Goal: Entertainment & Leisure: Consume media (video, audio)

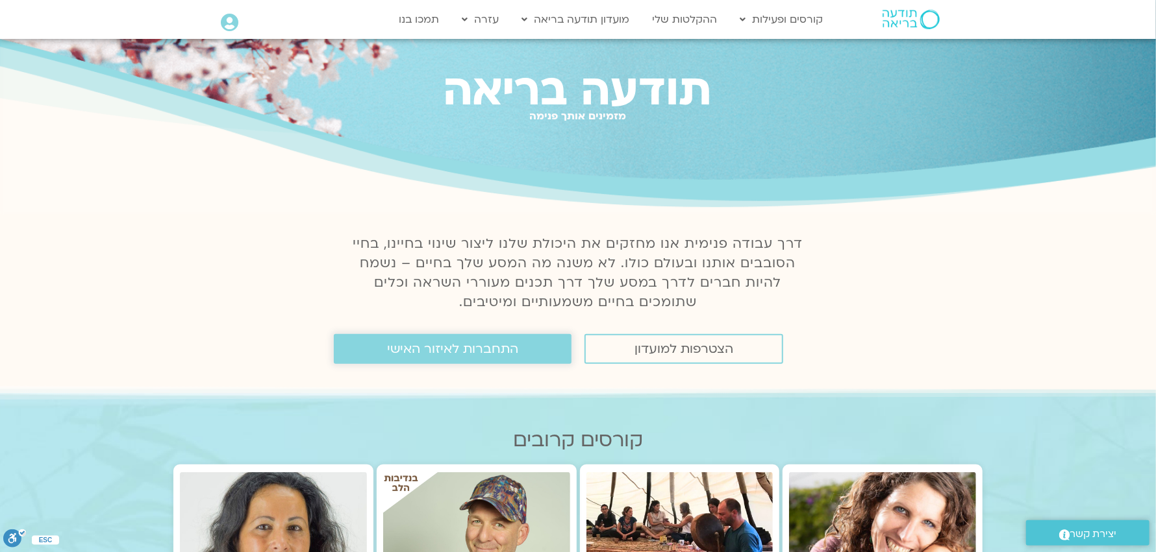
scroll to position [129, 0]
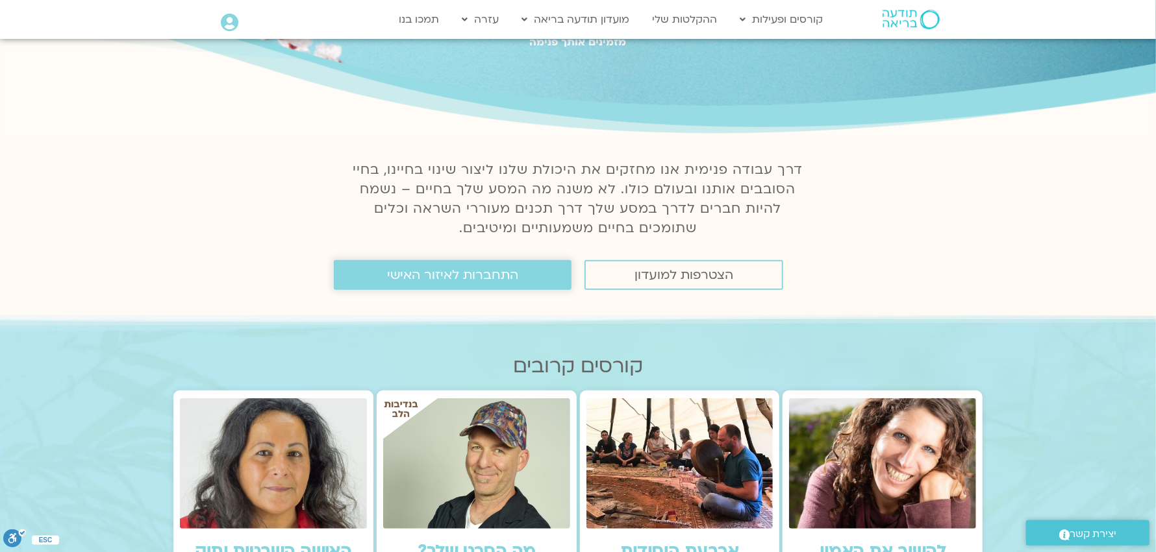
click at [456, 274] on span "התחברות לאיזור האישי" at bounding box center [452, 275] width 131 height 14
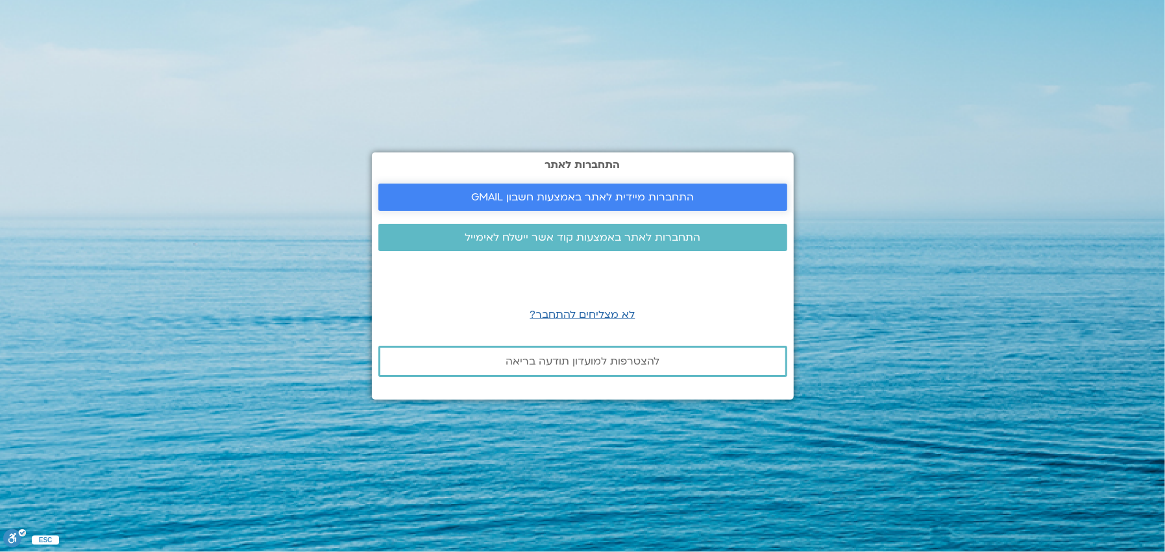
click at [621, 186] on link "התחברות מיידית לאתר באמצעות חשבון GMAIL" at bounding box center [582, 197] width 409 height 27
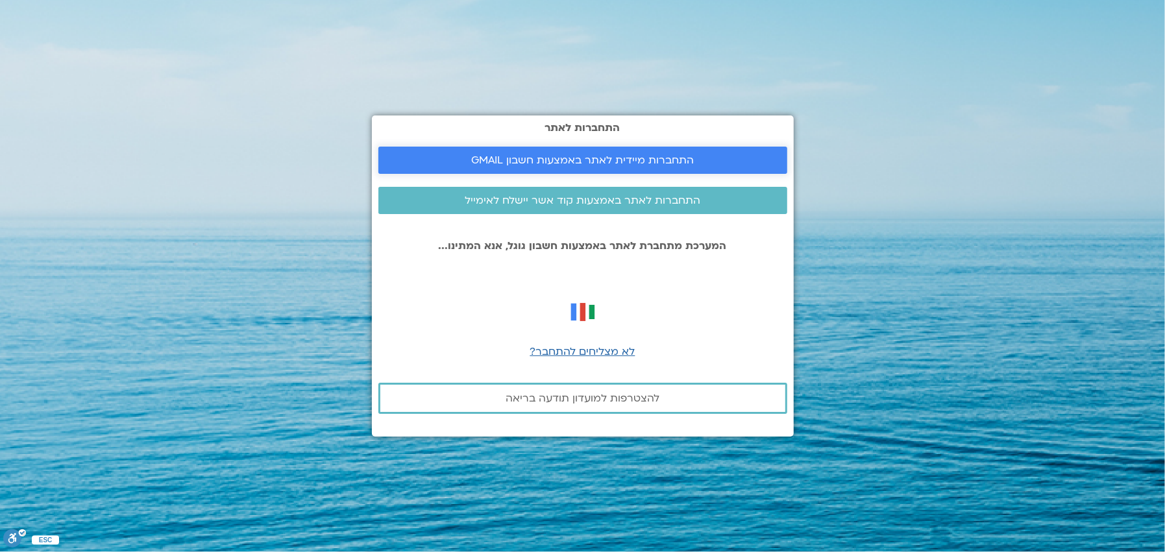
click at [633, 155] on span "התחברות מיידית לאתר באמצעות חשבון GMAIL" at bounding box center [582, 161] width 223 height 12
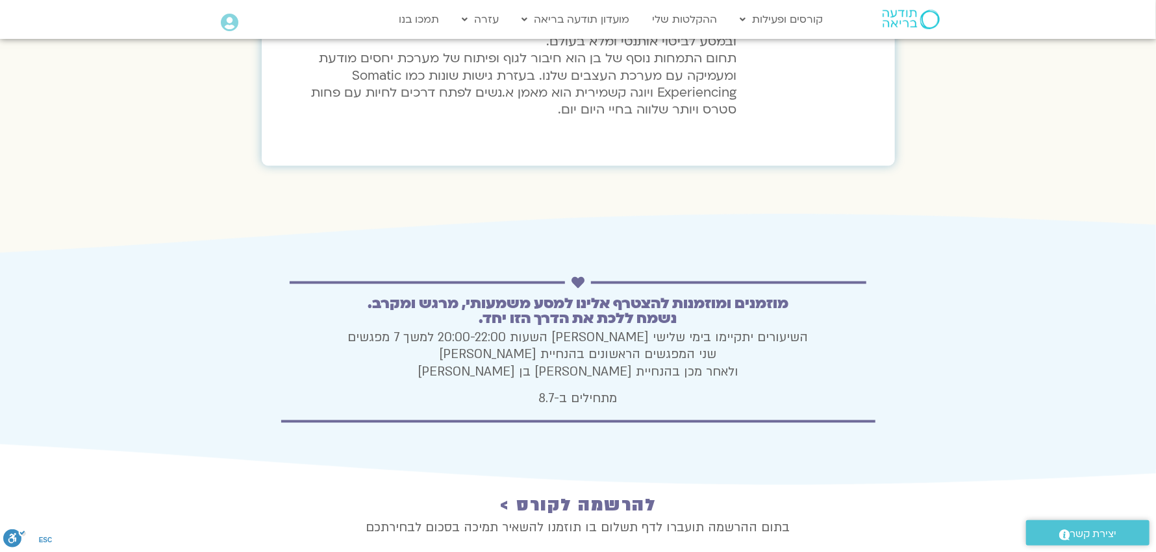
scroll to position [4306, 0]
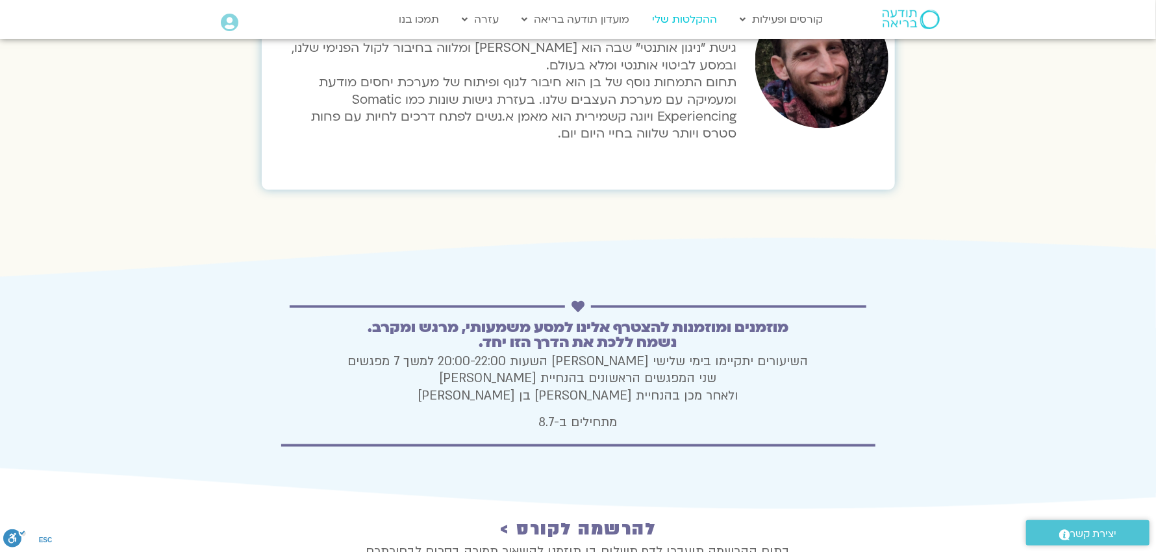
click at [694, 21] on link "ההקלטות שלי" at bounding box center [684, 19] width 78 height 25
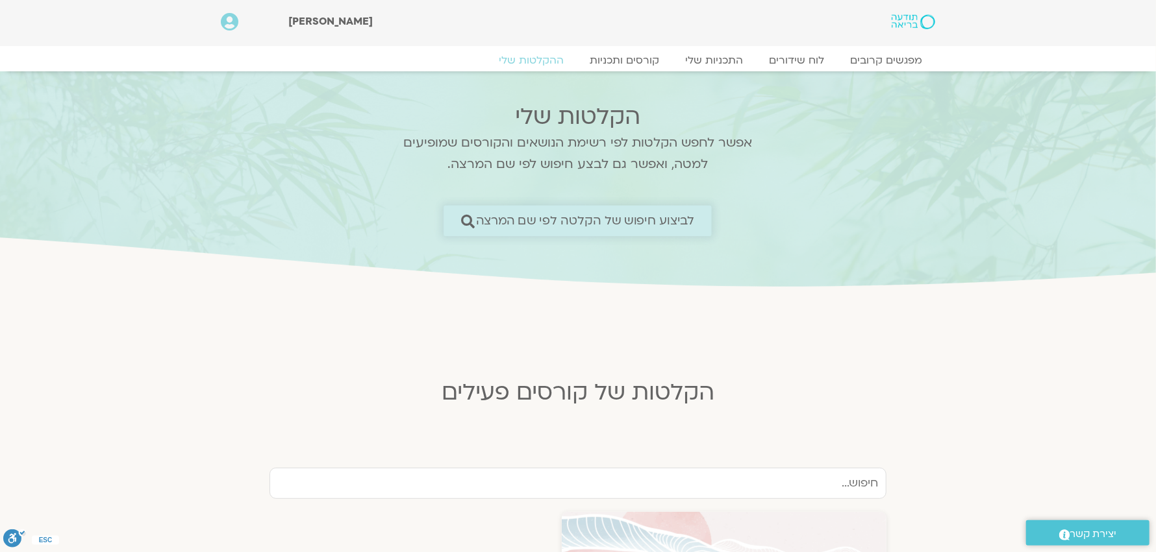
click at [467, 216] on icon at bounding box center [468, 221] width 14 height 14
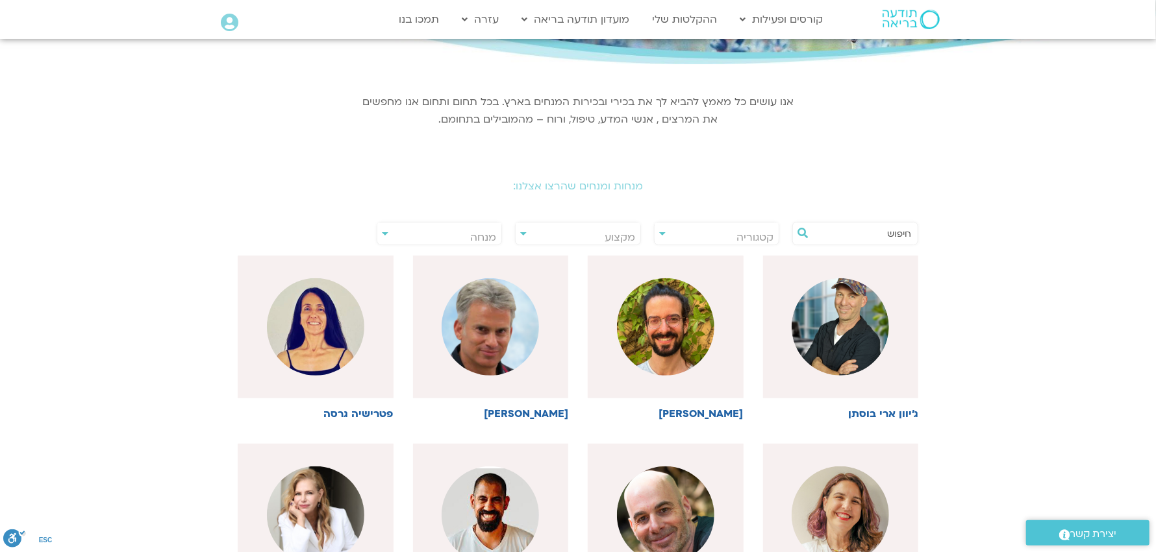
scroll to position [129, 0]
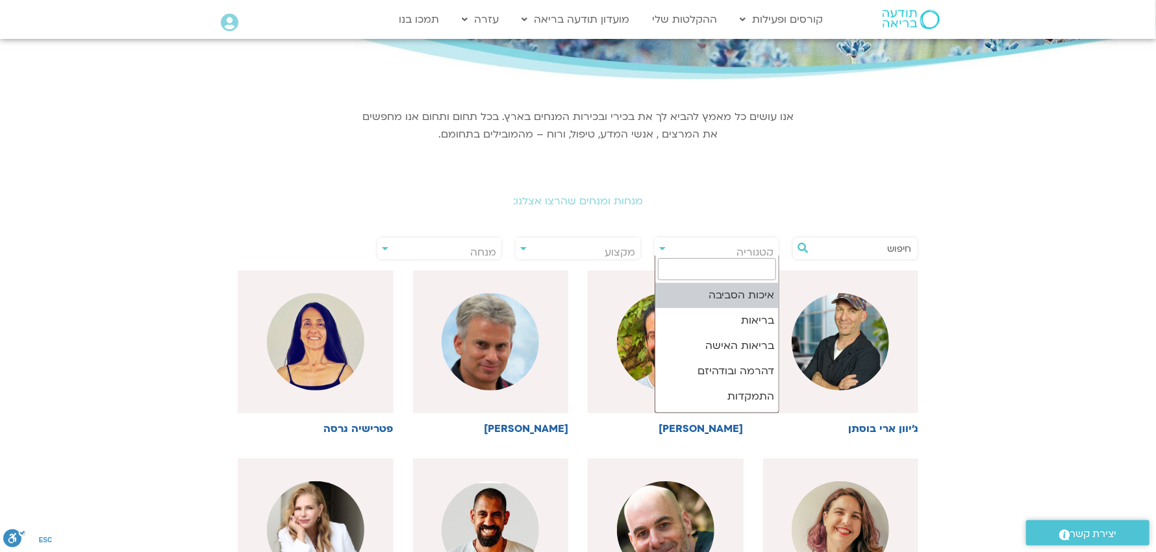
click at [764, 245] on span "קטגוריה" at bounding box center [754, 252] width 37 height 14
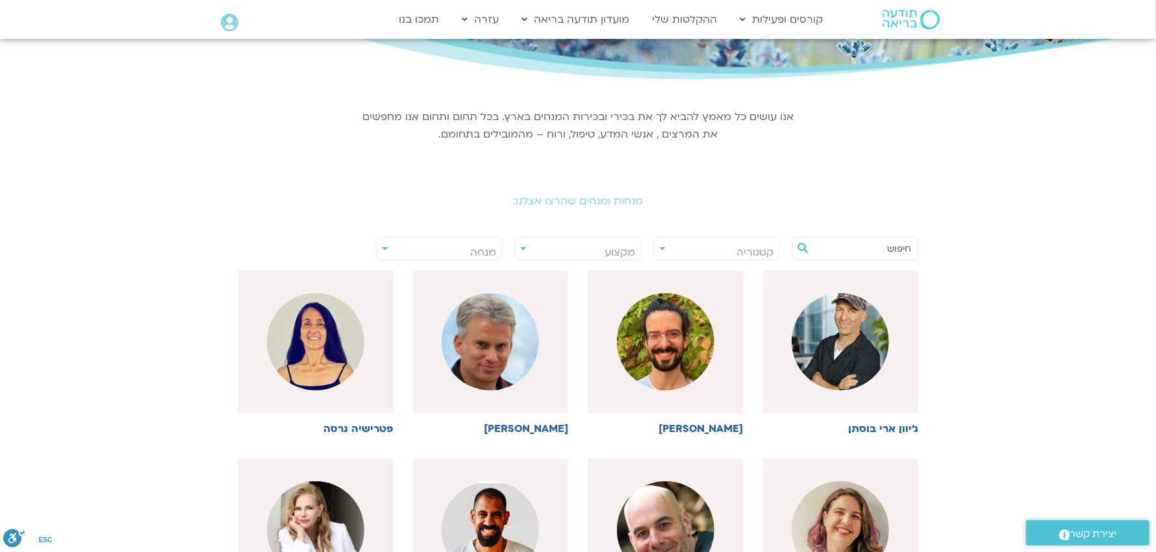
click at [899, 244] on input "text" at bounding box center [861, 249] width 99 height 22
click at [804, 243] on icon at bounding box center [802, 248] width 10 height 10
click at [882, 247] on input "text" at bounding box center [861, 249] width 99 height 22
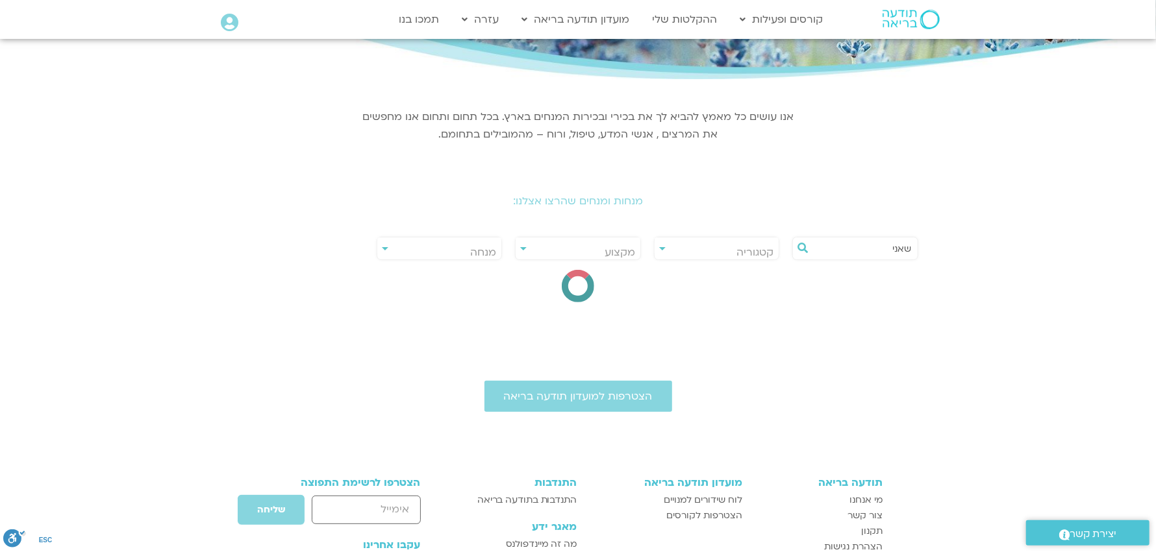
type input "שאניה"
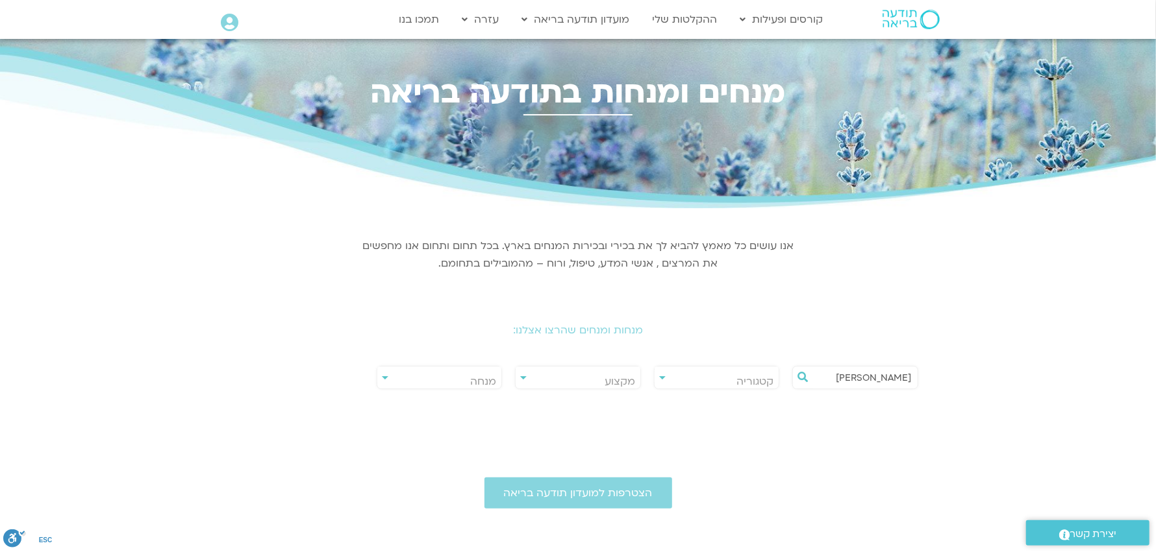
drag, startPoint x: 883, startPoint y: 376, endPoint x: 993, endPoint y: 343, distance: 115.2
click at [993, 347] on section "**********" at bounding box center [578, 306] width 1156 height 197
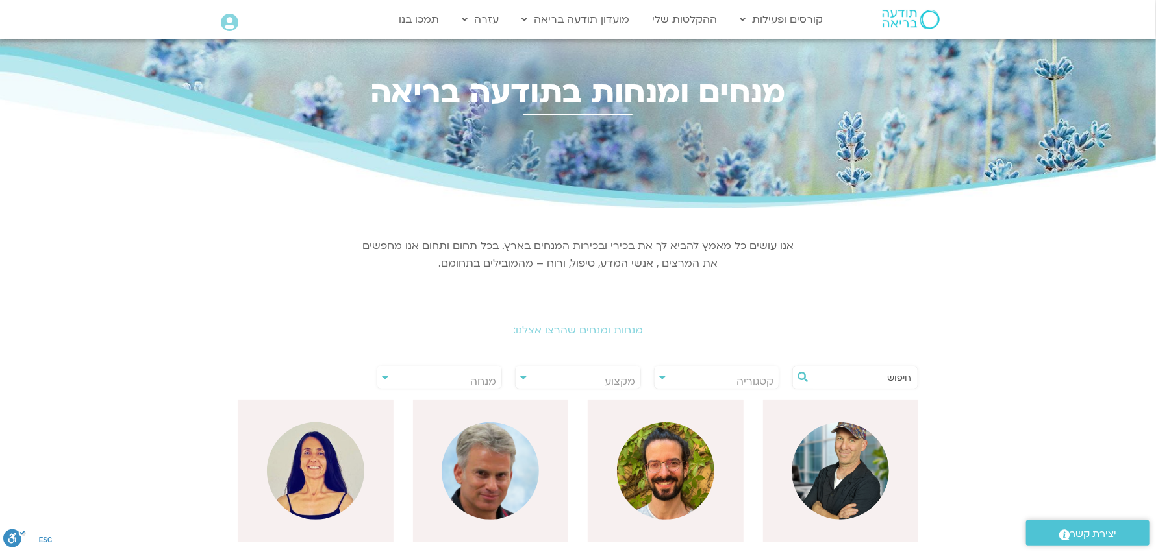
click at [380, 374] on span "מנחה" at bounding box center [439, 382] width 125 height 30
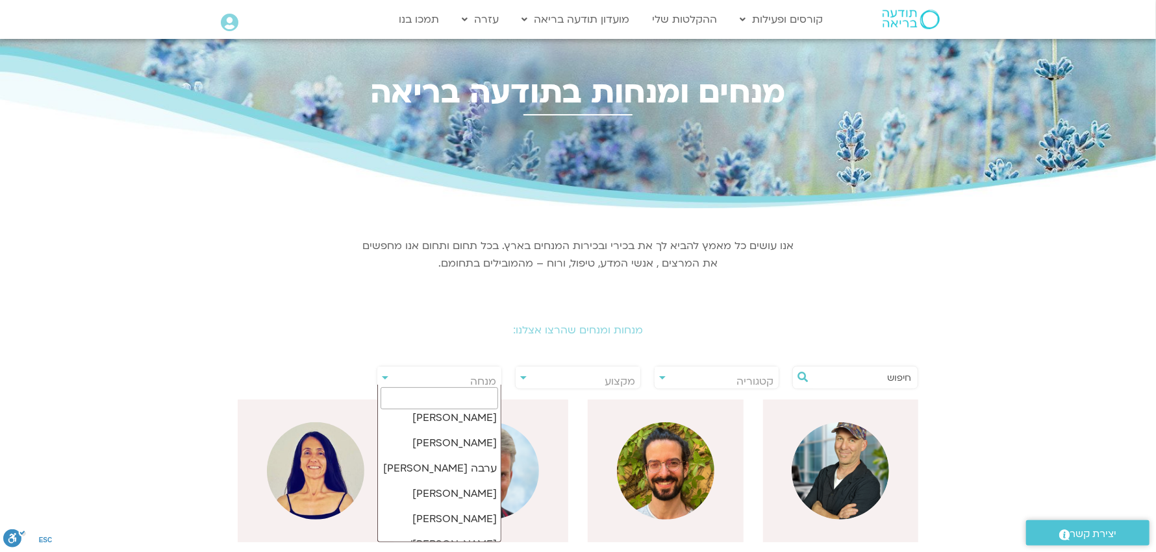
scroll to position [5193, 0]
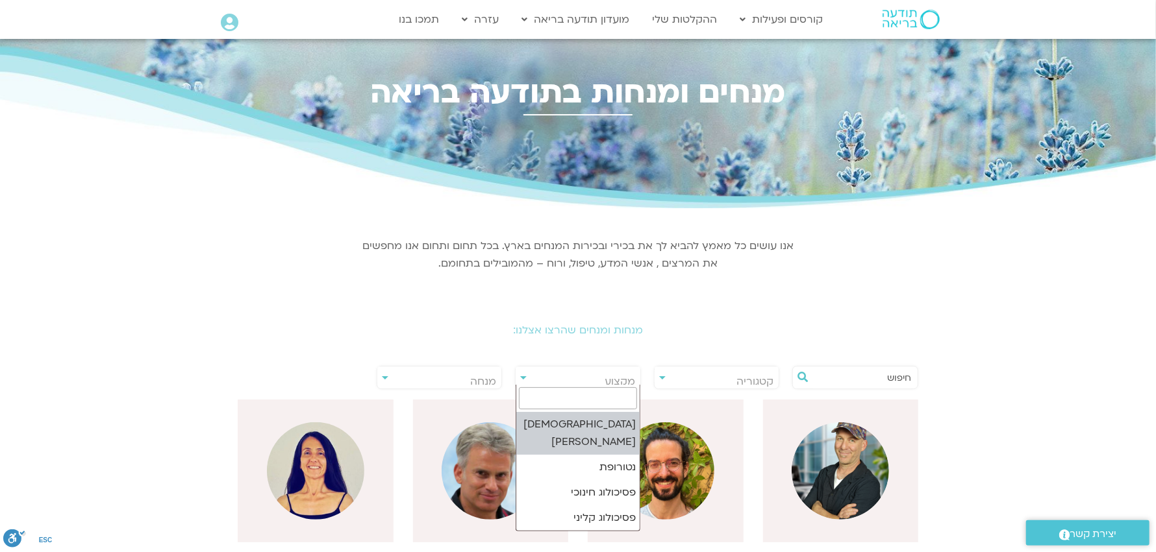
click at [520, 374] on span "מקצוע" at bounding box center [577, 382] width 125 height 30
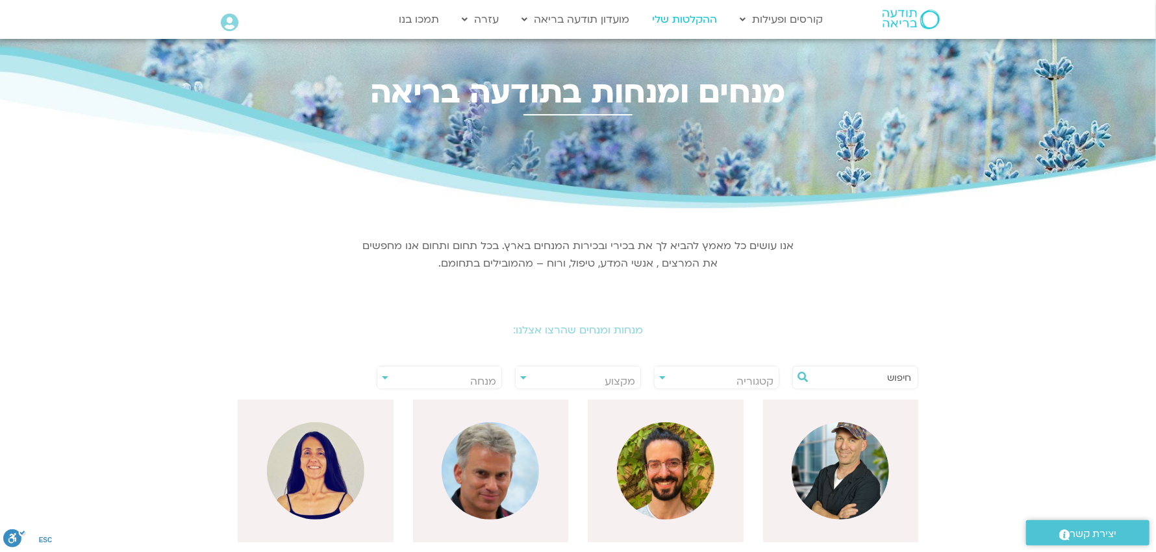
click at [713, 18] on link "ההקלטות שלי" at bounding box center [684, 19] width 78 height 25
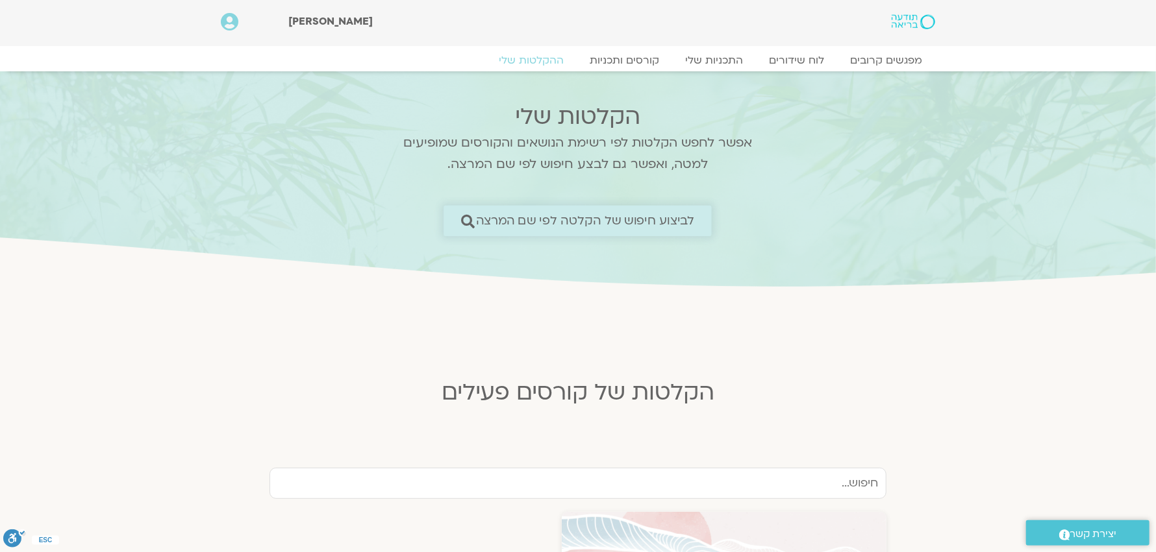
click at [471, 218] on icon at bounding box center [468, 221] width 14 height 14
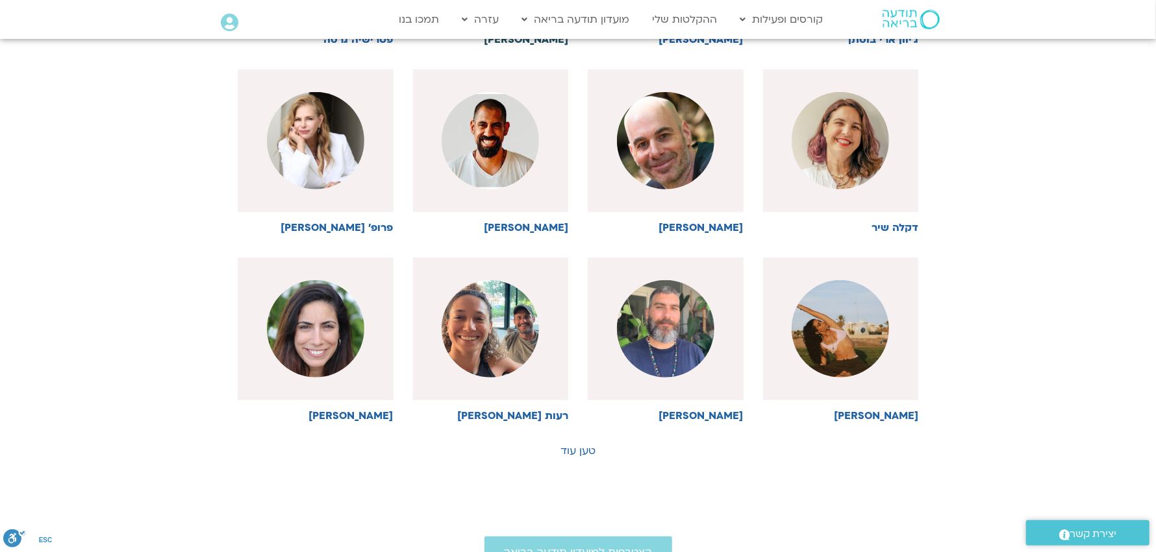
scroll to position [584, 0]
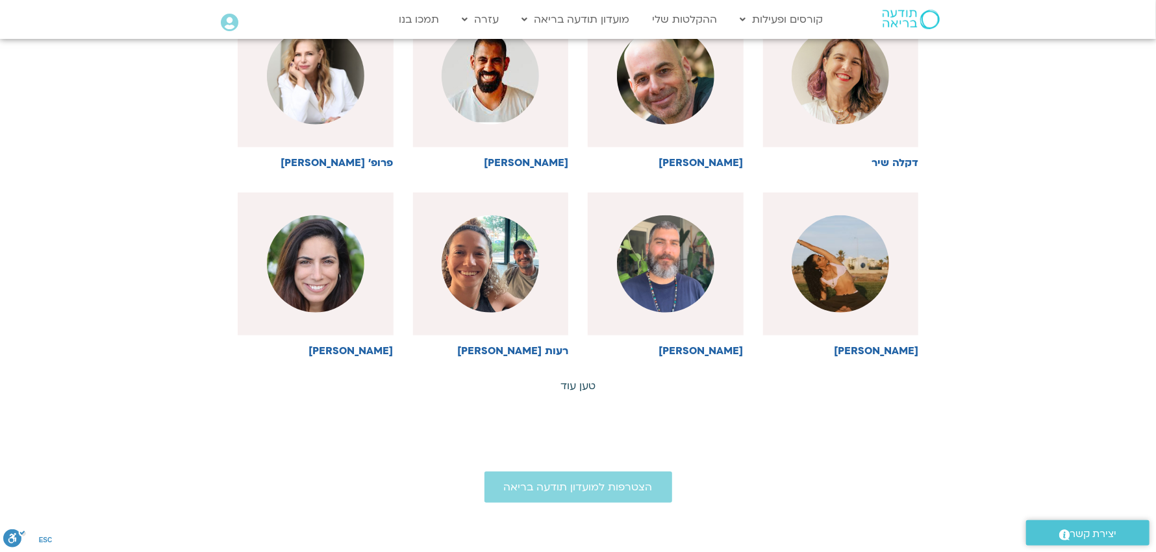
click at [586, 382] on link "טען עוד" at bounding box center [577, 386] width 35 height 14
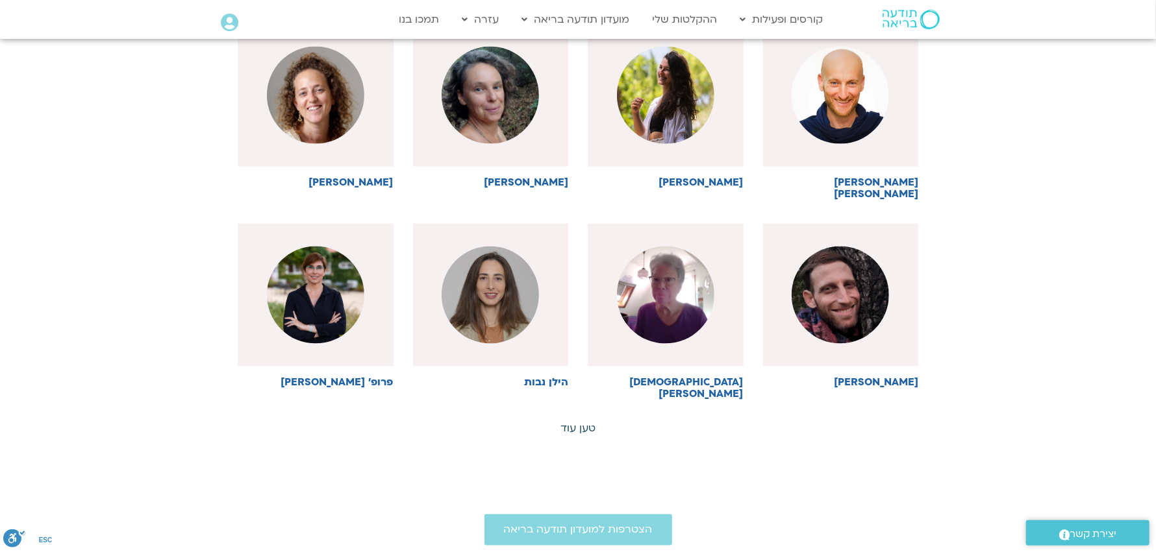
scroll to position [1168, 0]
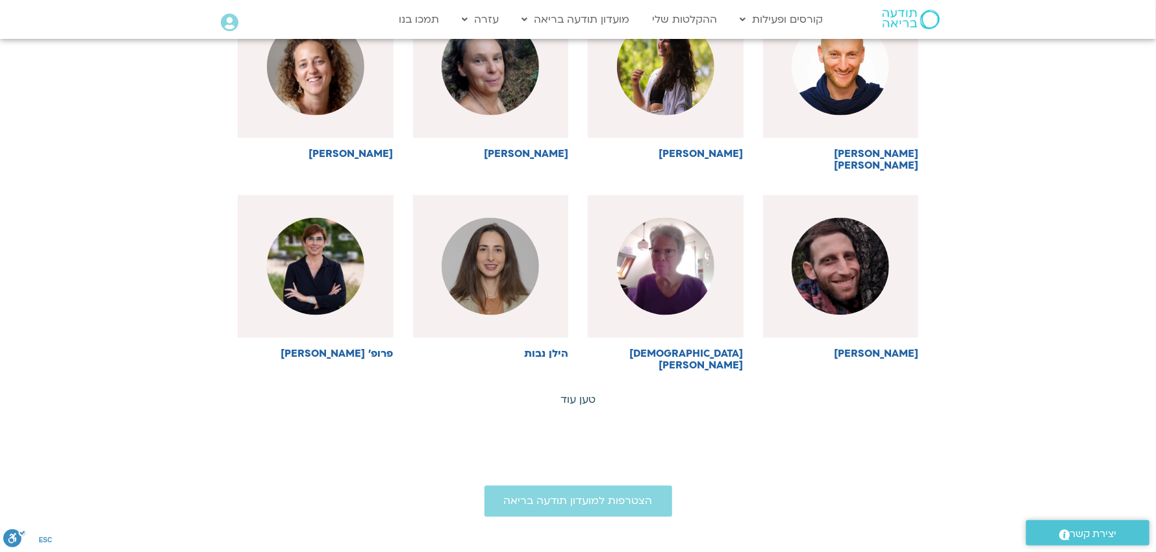
click at [585, 393] on link "טען עוד" at bounding box center [577, 400] width 35 height 14
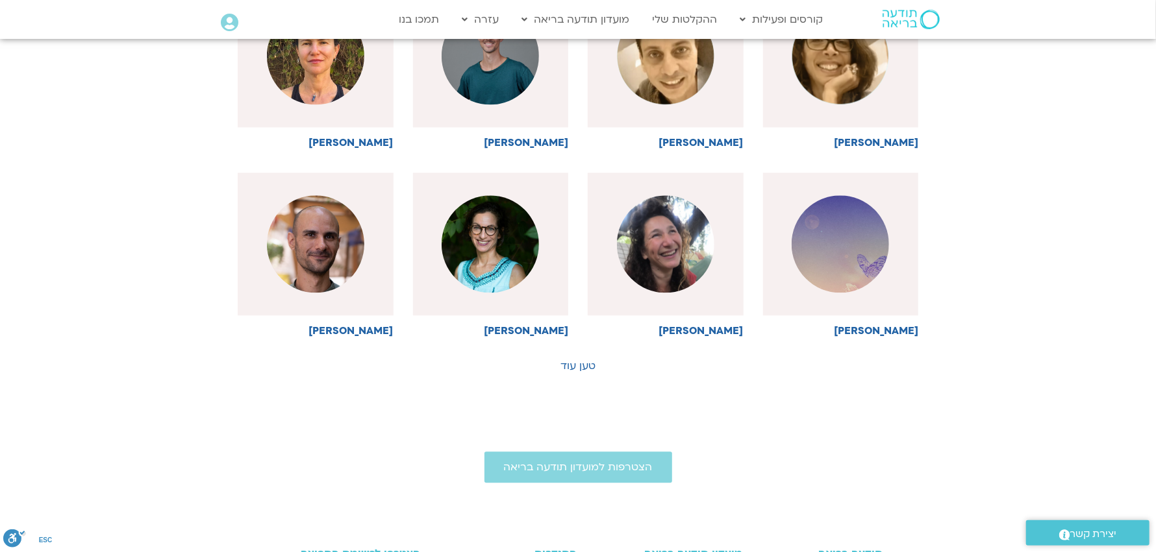
scroll to position [1817, 0]
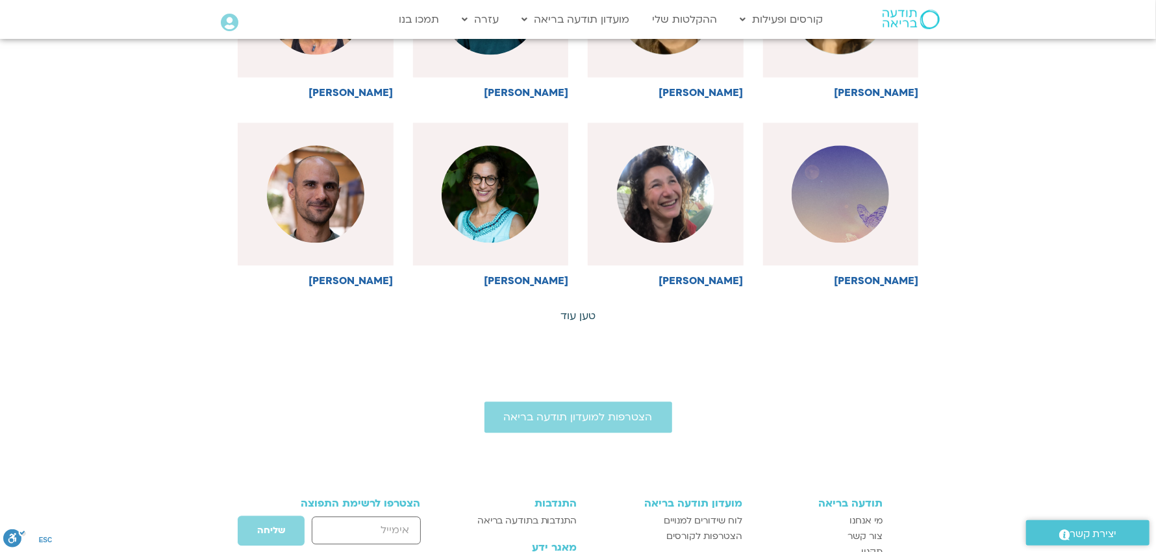
click at [586, 309] on link "טען עוד" at bounding box center [577, 316] width 35 height 14
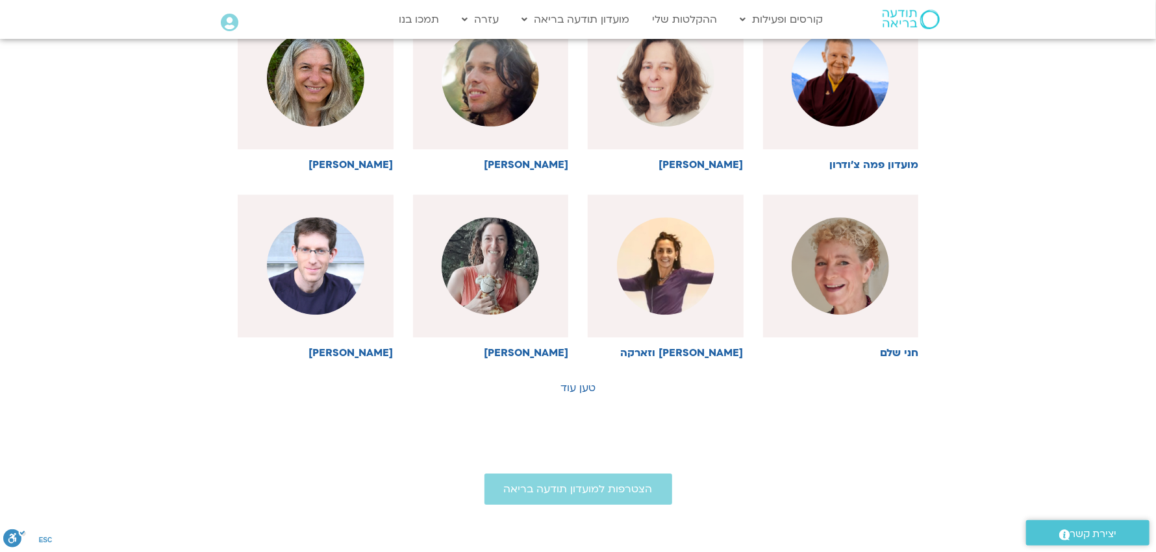
scroll to position [2337, 0]
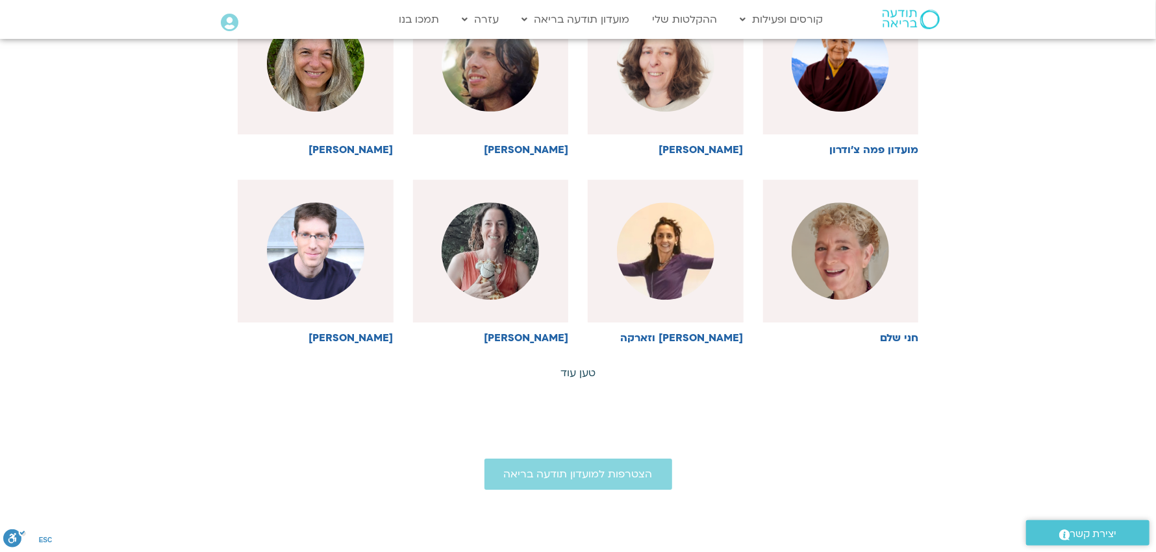
click at [586, 366] on link "טען עוד" at bounding box center [577, 373] width 35 height 14
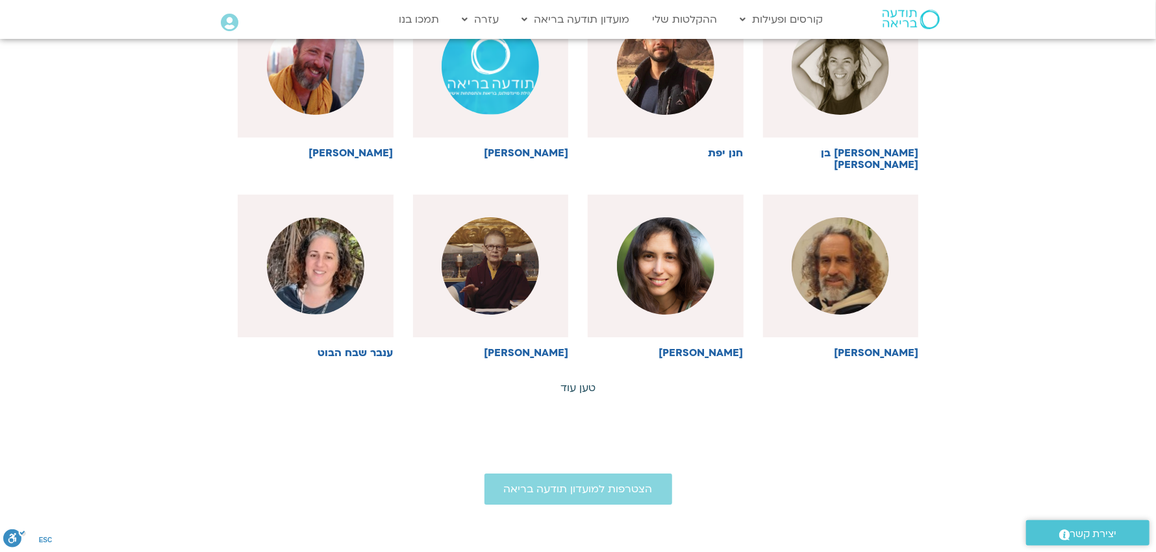
scroll to position [2921, 0]
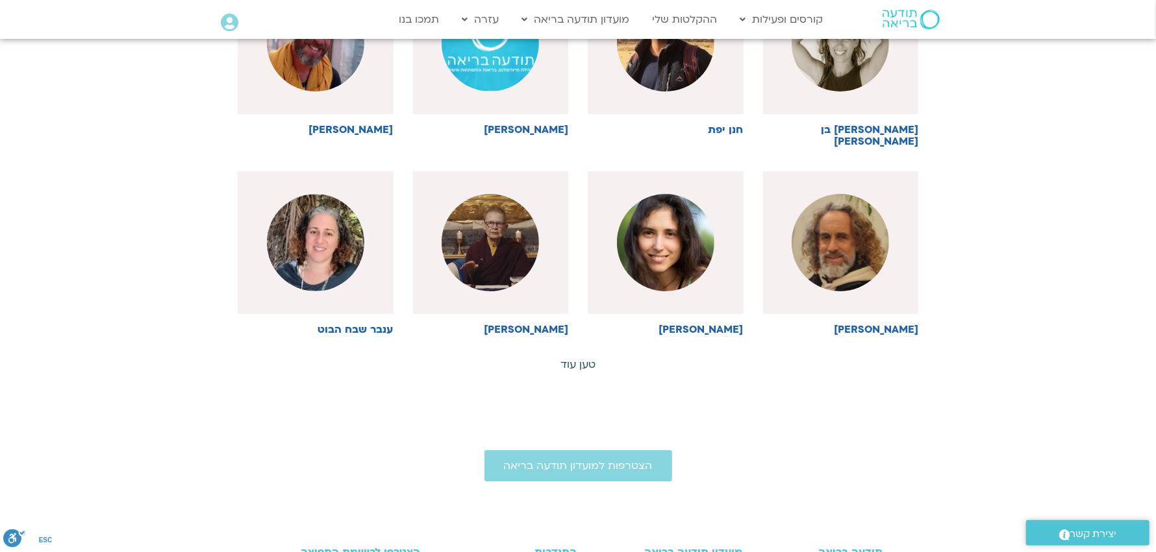
click at [586, 358] on link "טען עוד" at bounding box center [577, 365] width 35 height 14
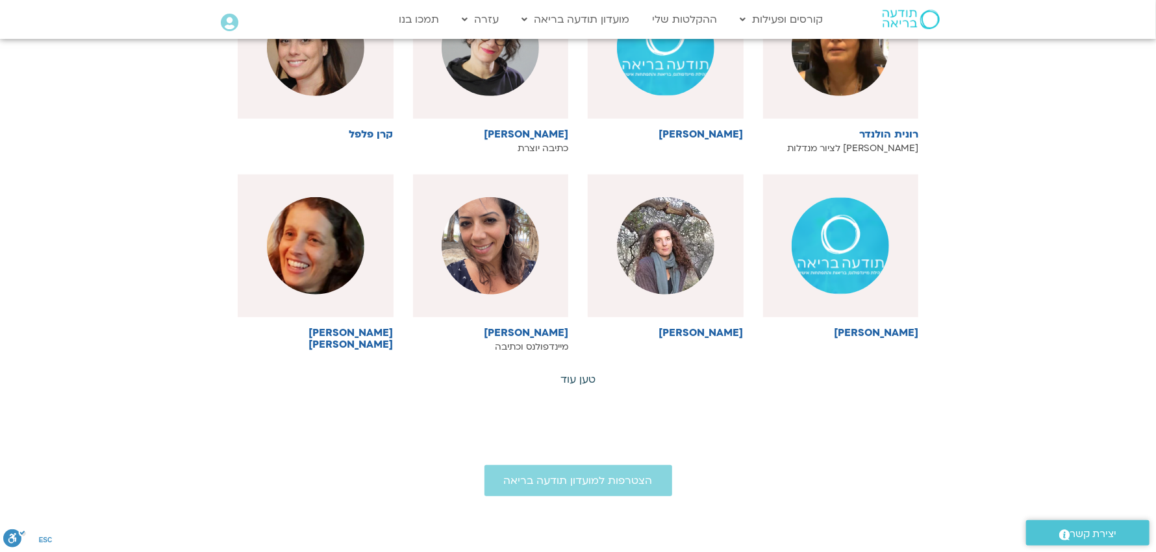
scroll to position [3505, 0]
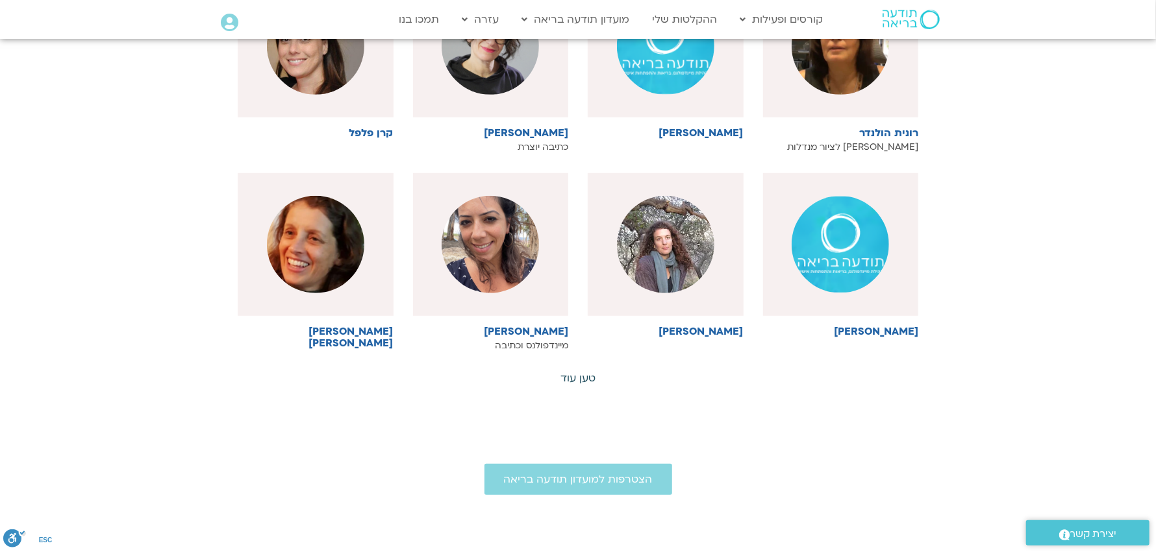
click at [573, 371] on link "טען עוד" at bounding box center [577, 378] width 35 height 14
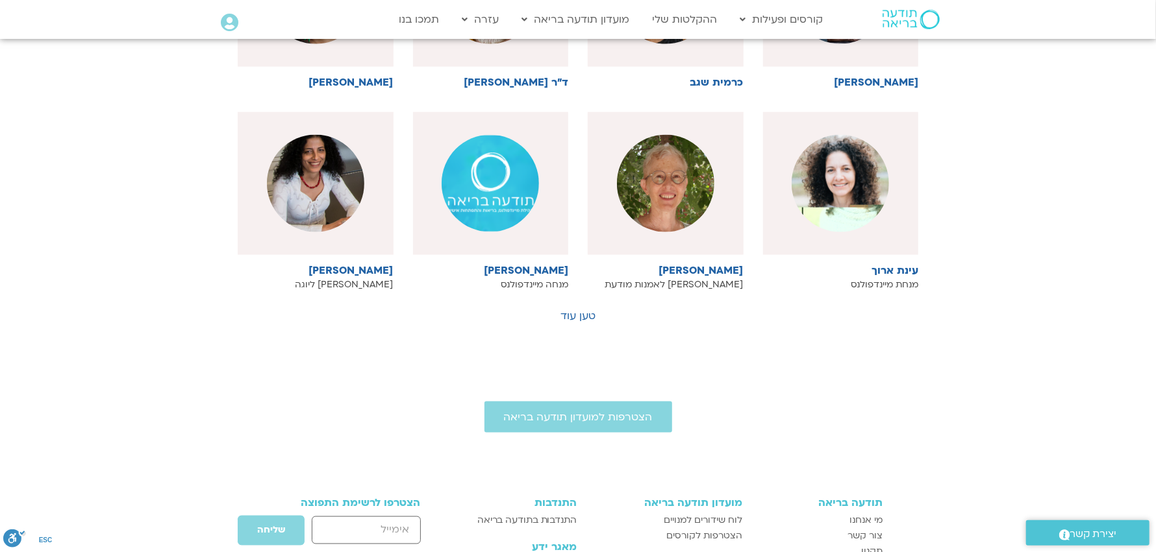
scroll to position [4154, 0]
click at [586, 309] on link "טען עוד" at bounding box center [577, 316] width 35 height 14
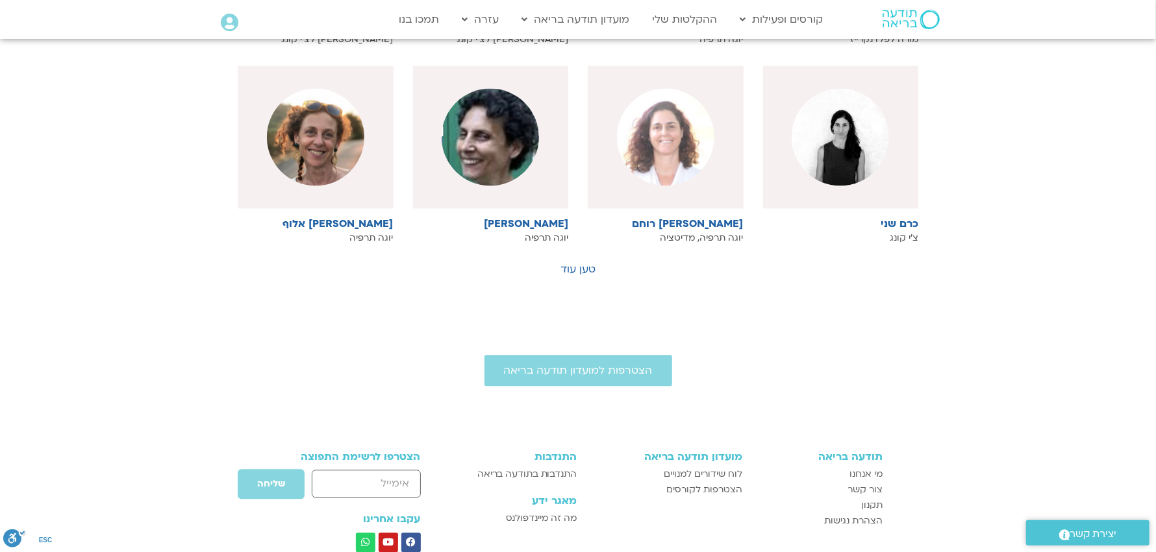
scroll to position [4804, 0]
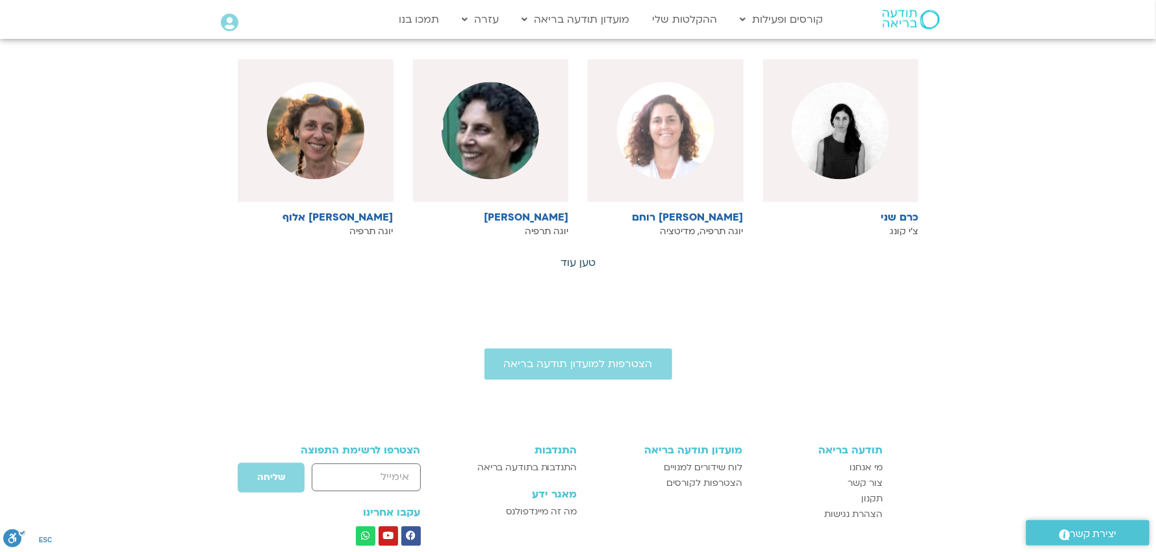
click at [589, 256] on link "טען עוד" at bounding box center [577, 263] width 35 height 14
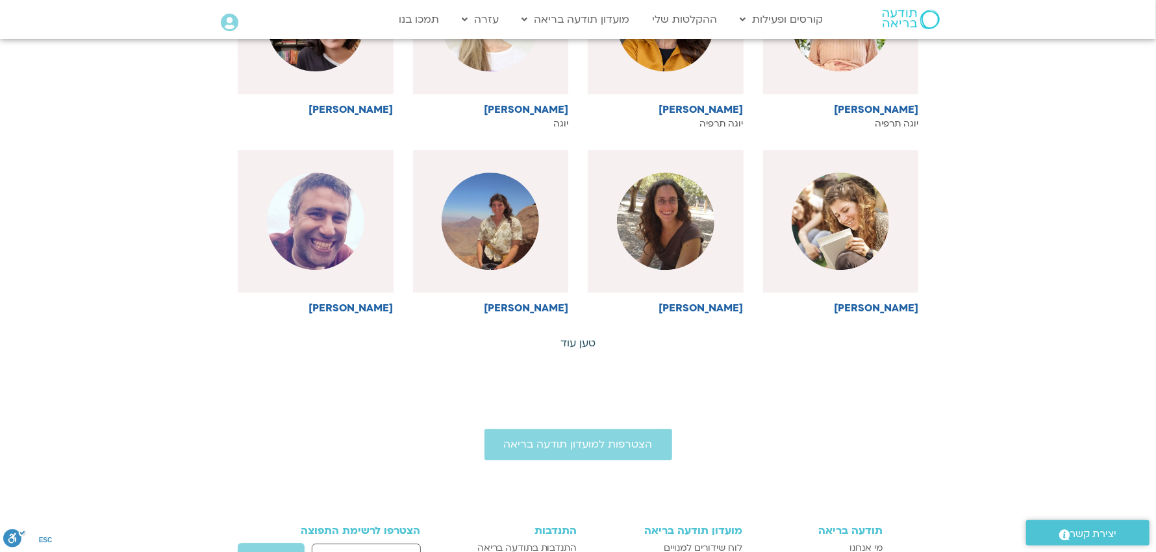
scroll to position [5324, 0]
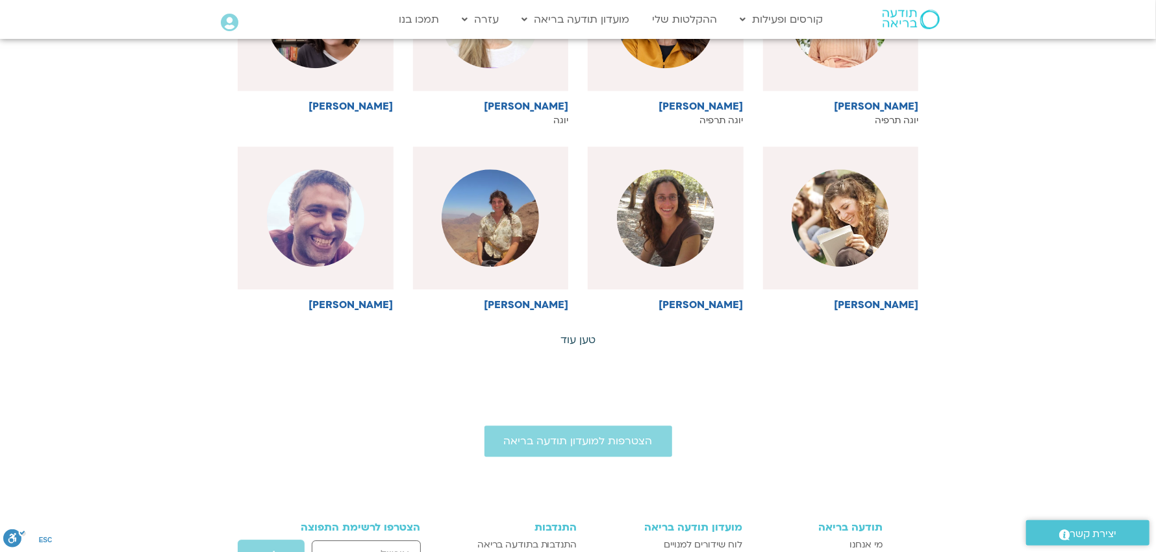
click at [584, 333] on link "טען עוד" at bounding box center [577, 340] width 35 height 14
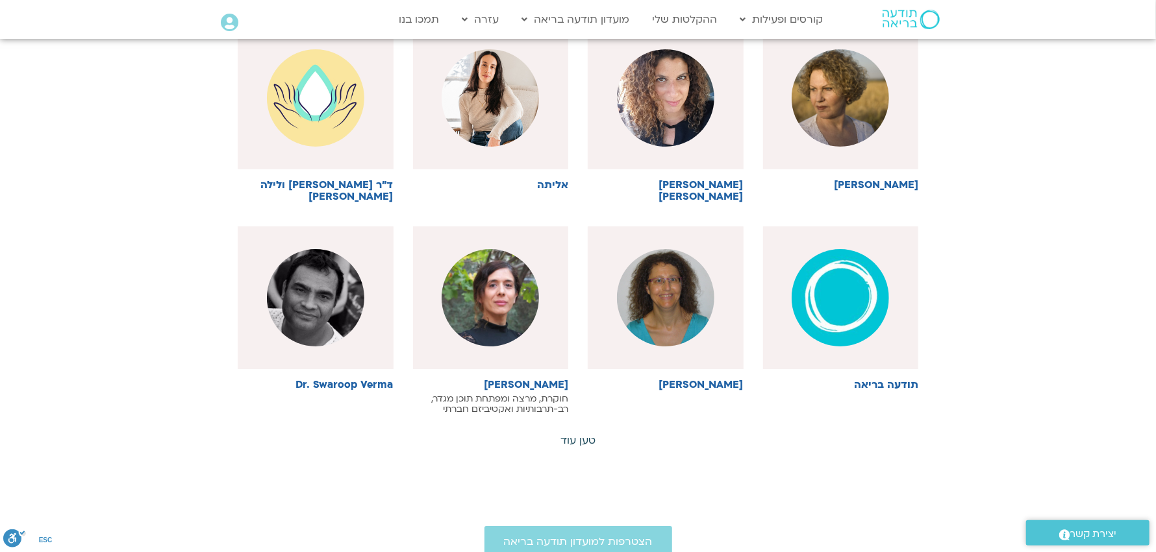
scroll to position [5843, 0]
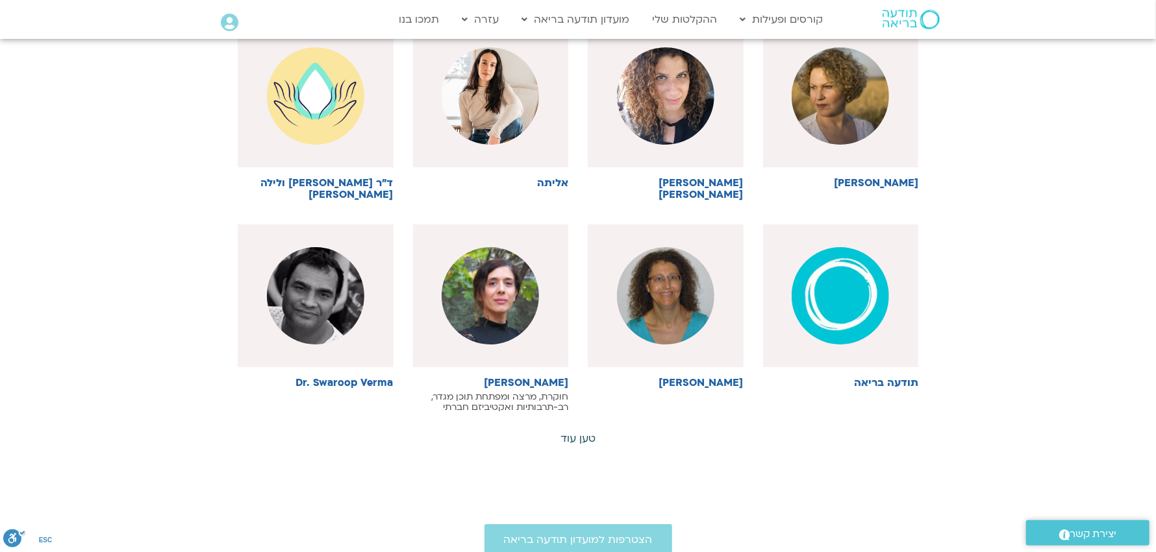
click at [580, 432] on link "טען עוד" at bounding box center [577, 439] width 35 height 14
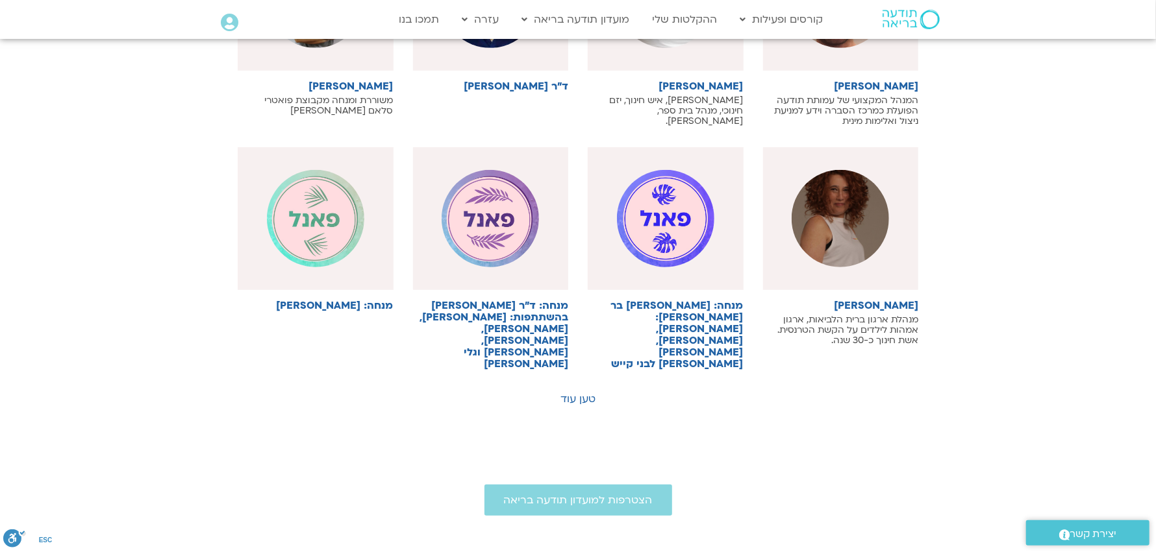
scroll to position [6621, 0]
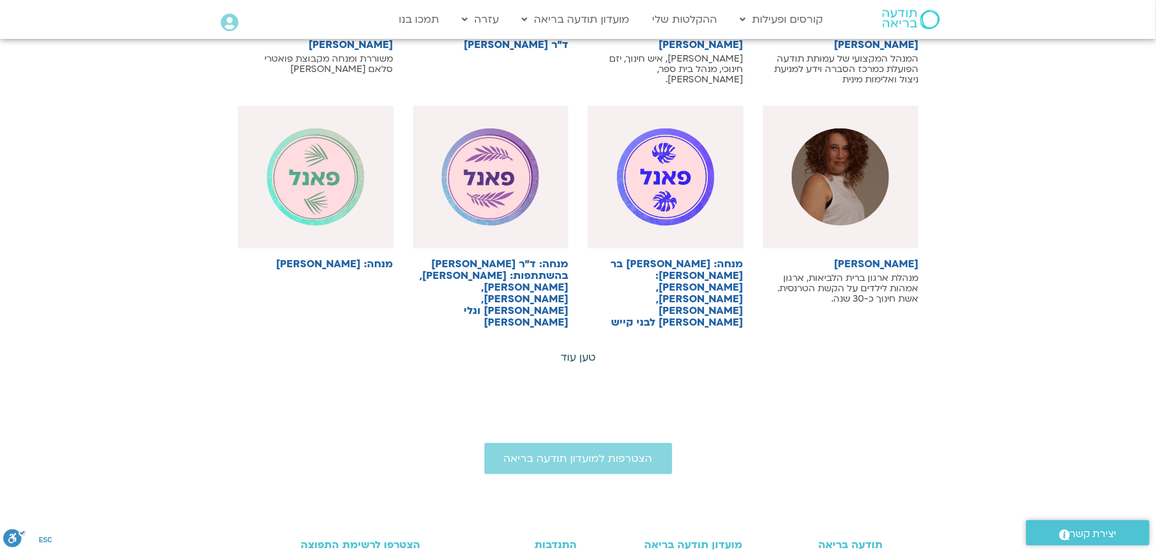
click at [590, 351] on link "טען עוד" at bounding box center [577, 358] width 35 height 14
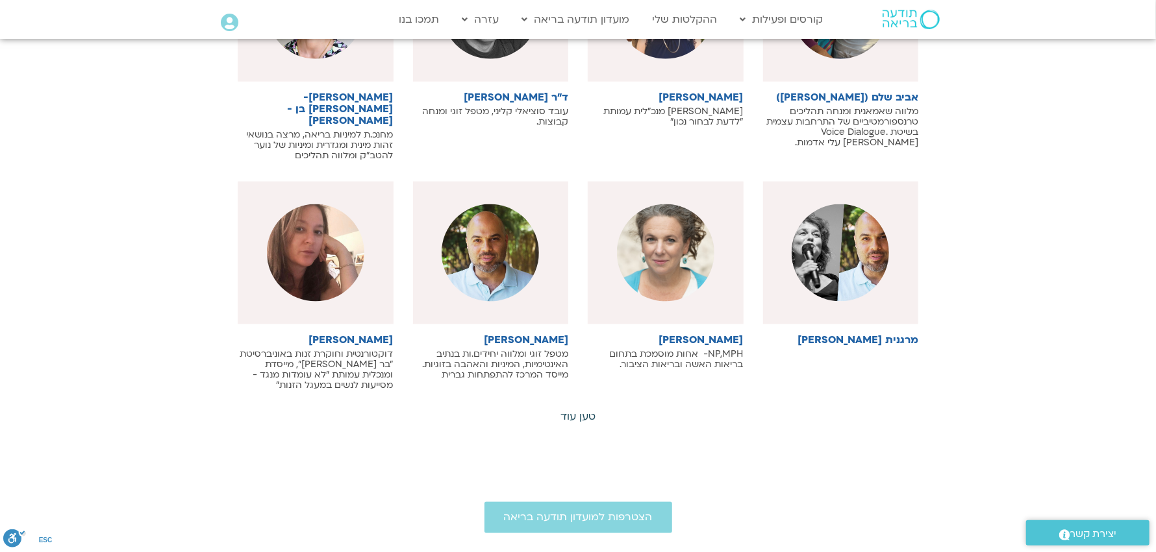
scroll to position [7271, 0]
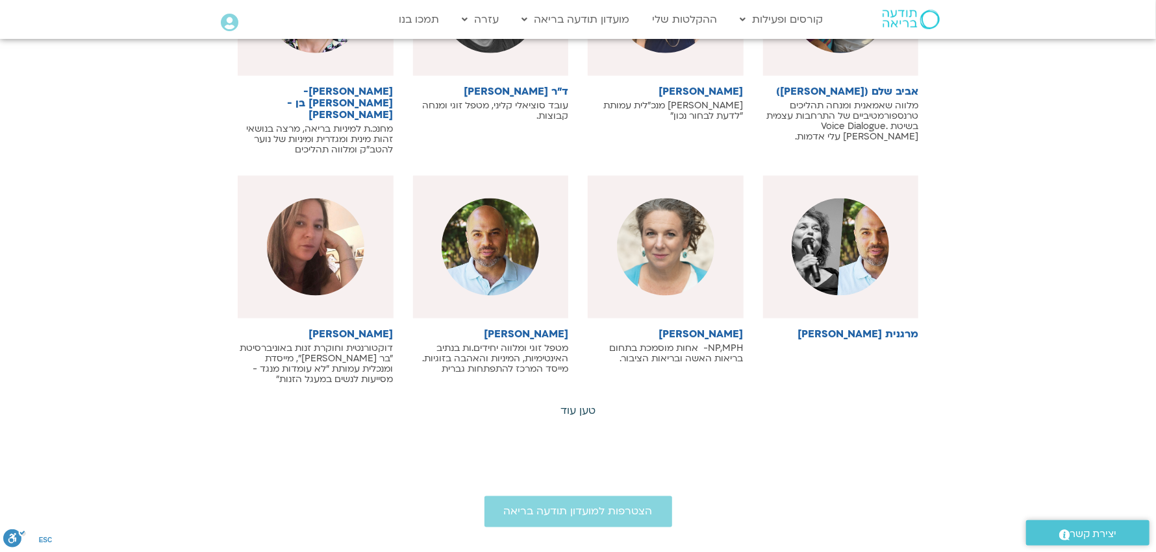
click at [579, 404] on link "טען עוד" at bounding box center [577, 411] width 35 height 14
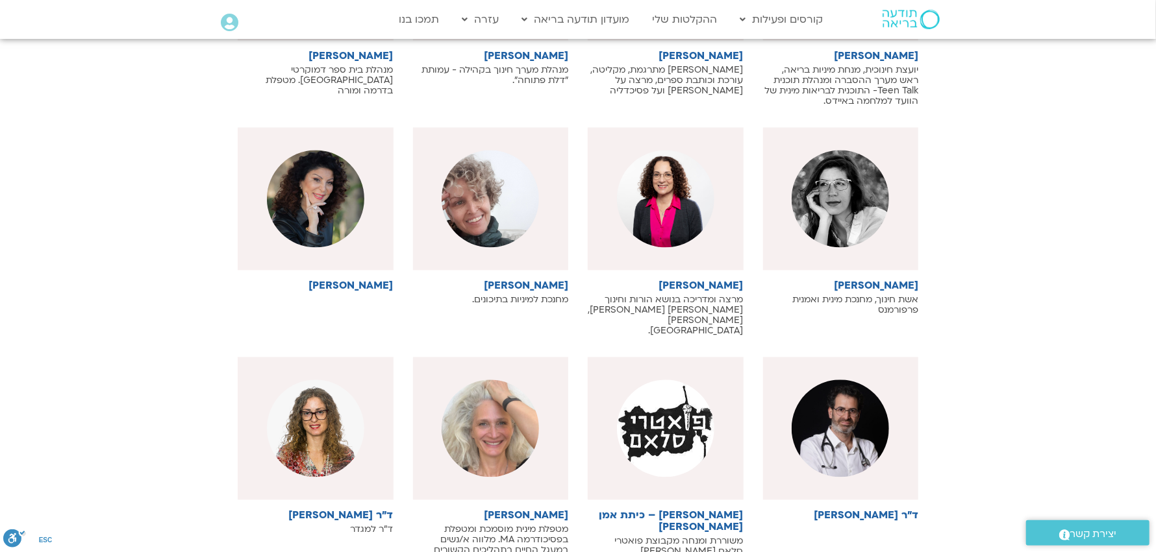
scroll to position [7855, 0]
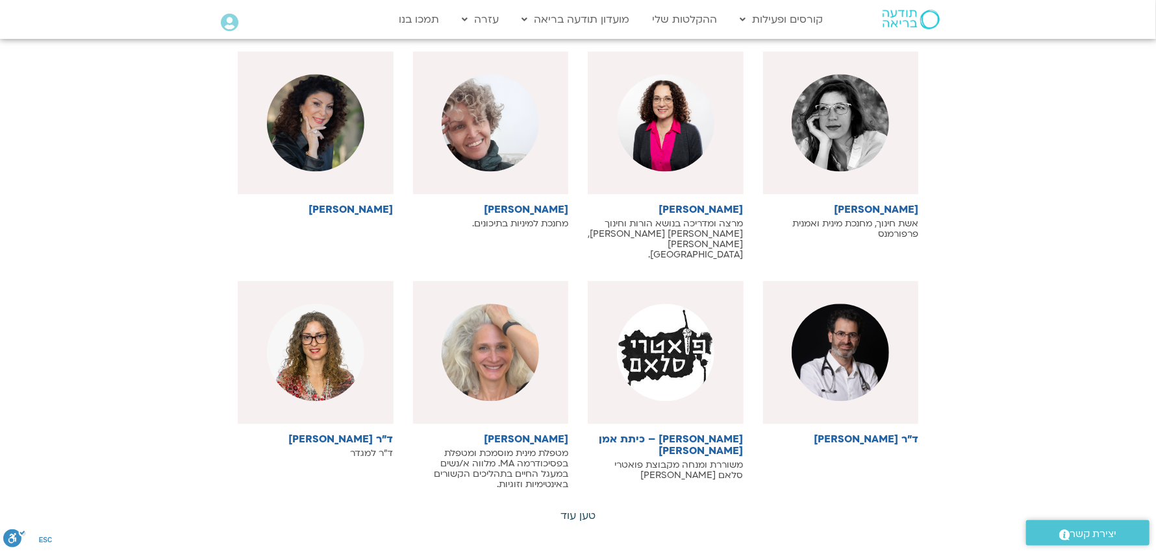
click at [591, 509] on link "טען עוד" at bounding box center [577, 516] width 35 height 14
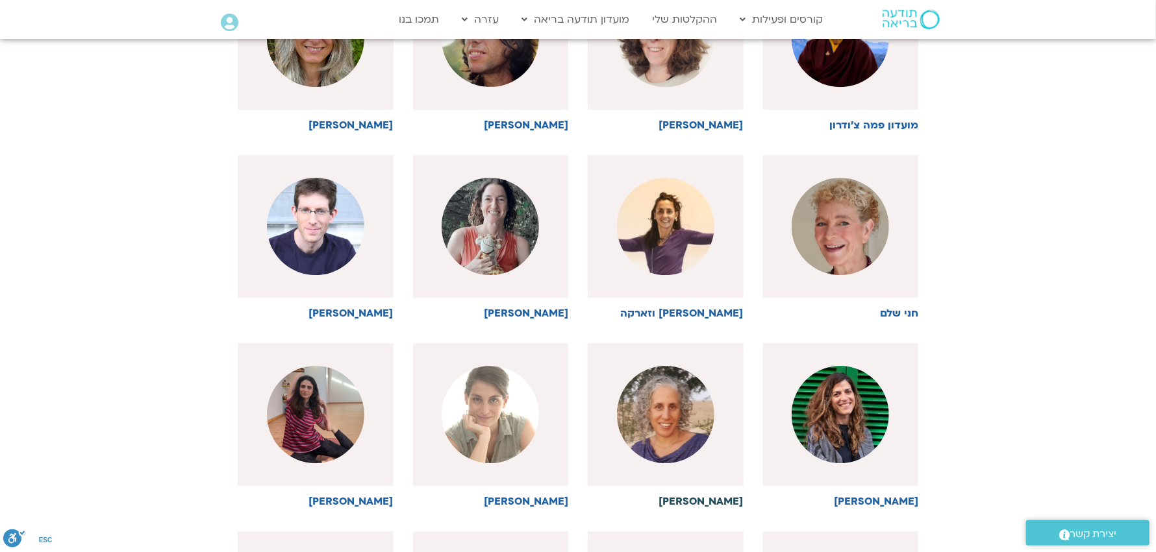
scroll to position [2337, 0]
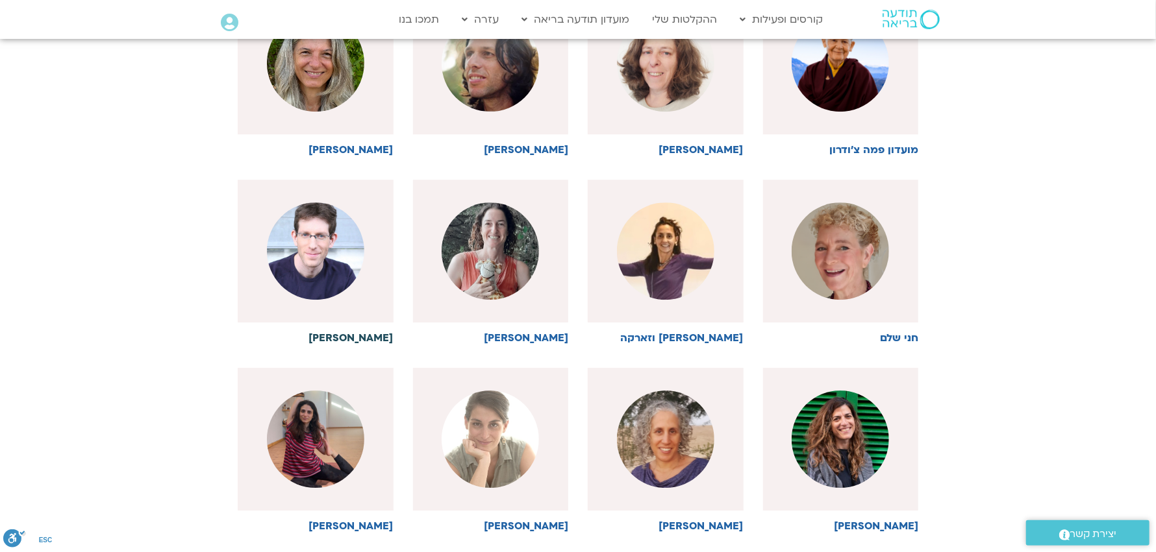
click at [386, 292] on link "[PERSON_NAME]" at bounding box center [316, 262] width 156 height 164
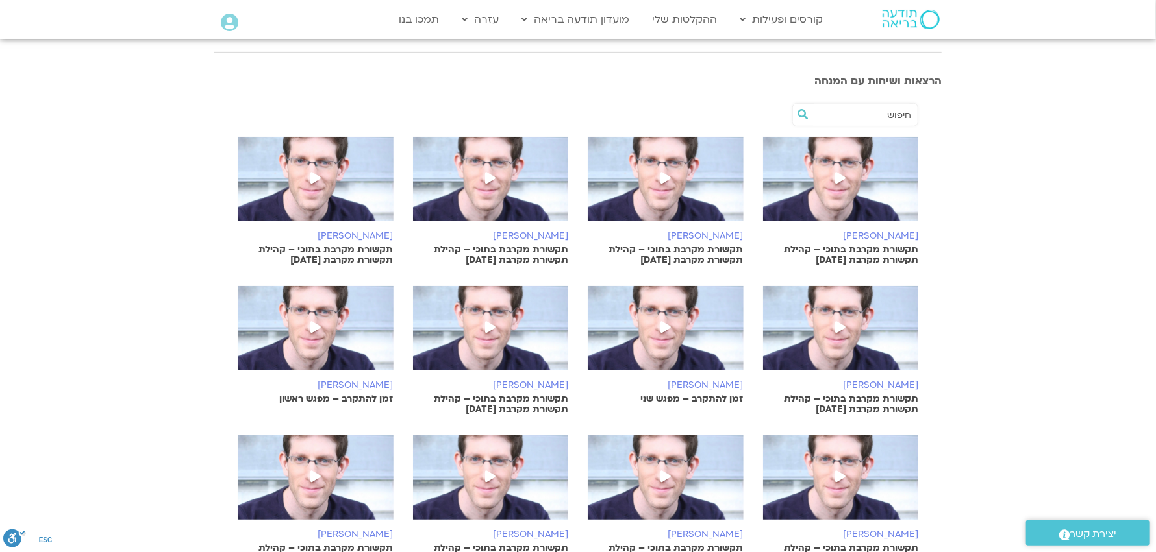
scroll to position [324, 0]
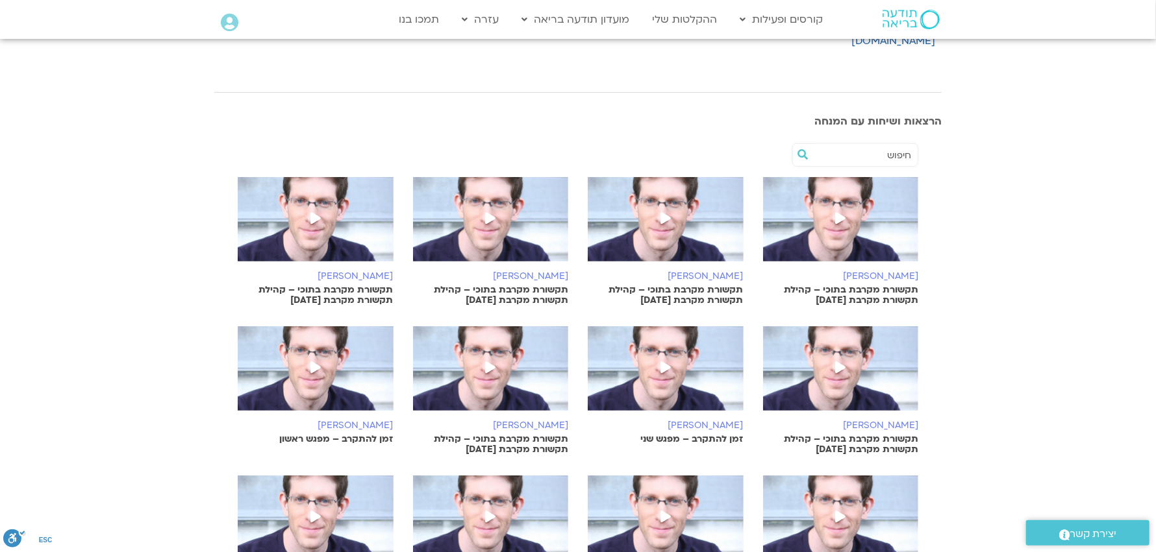
click at [863, 285] on p "תקשורת מקרבת בתוכי – קהילת תקשורת מקרבת [DATE]" at bounding box center [841, 295] width 156 height 21
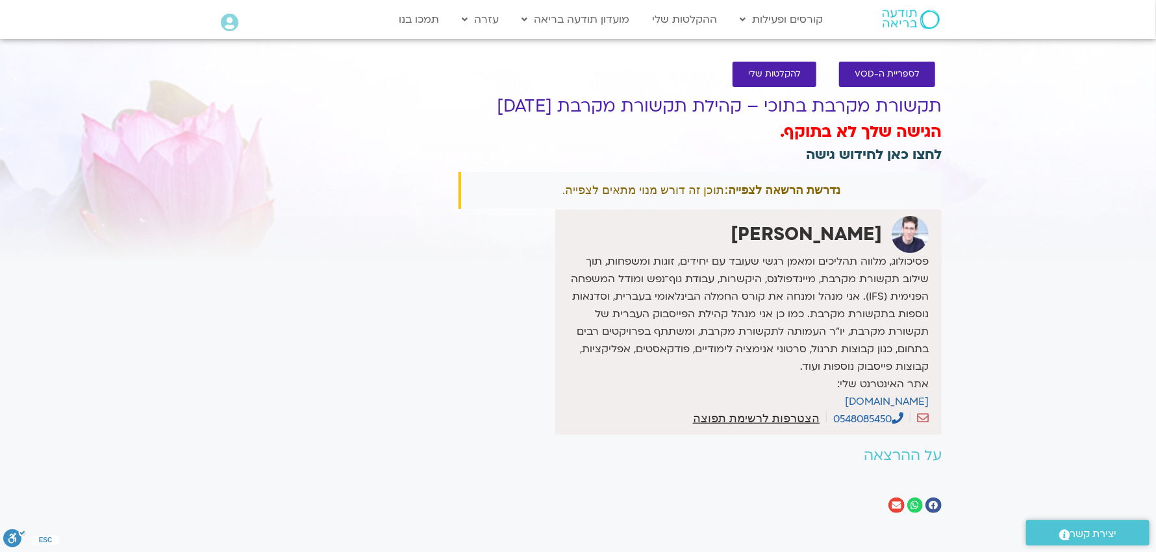
click at [858, 153] on link "לחצו כאן לחידוש גישה" at bounding box center [874, 154] width 136 height 19
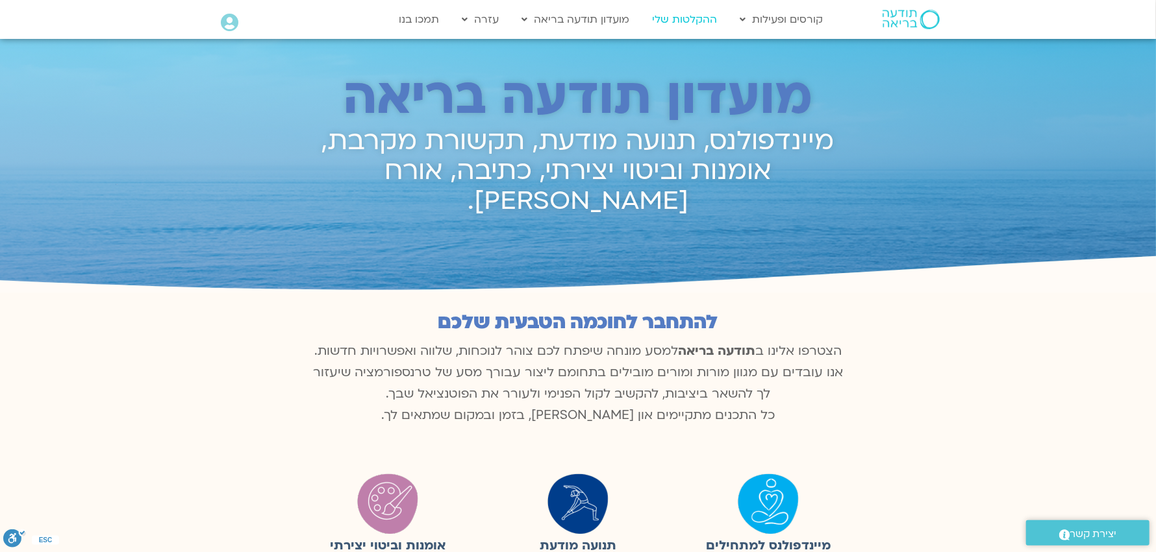
click at [686, 19] on link "ההקלטות שלי" at bounding box center [684, 19] width 78 height 25
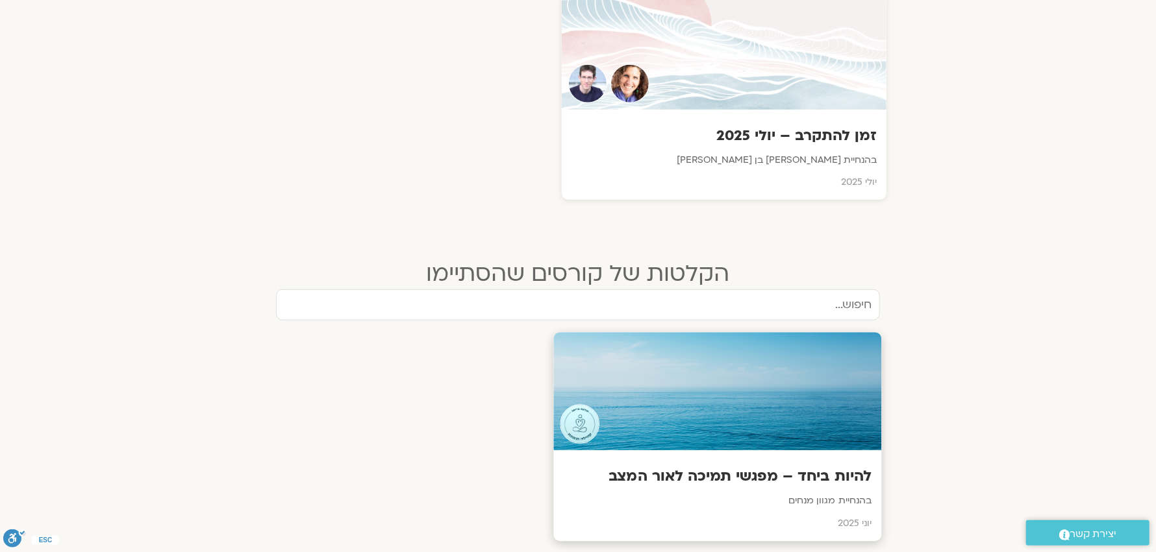
scroll to position [519, 0]
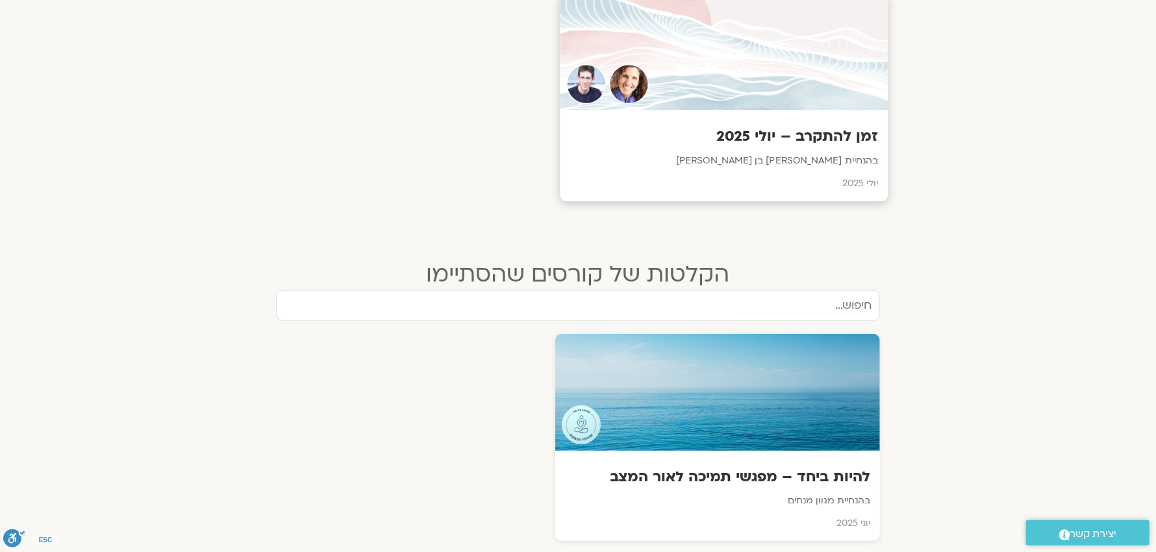
click at [807, 156] on p "בהנחיית שאנייה כהן בן חיים וערן טייכר" at bounding box center [724, 161] width 308 height 16
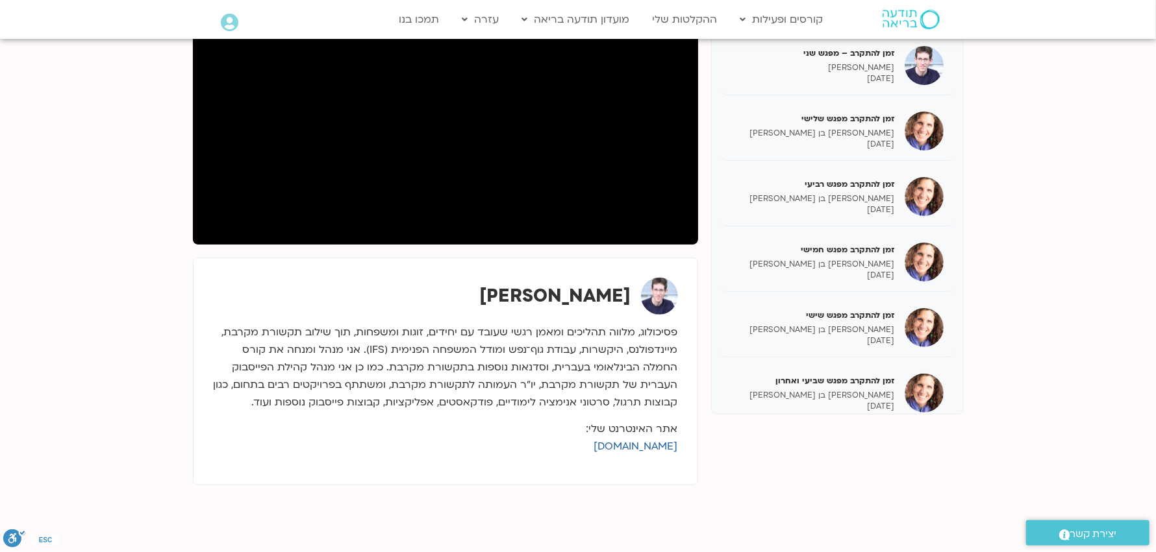
scroll to position [259, 0]
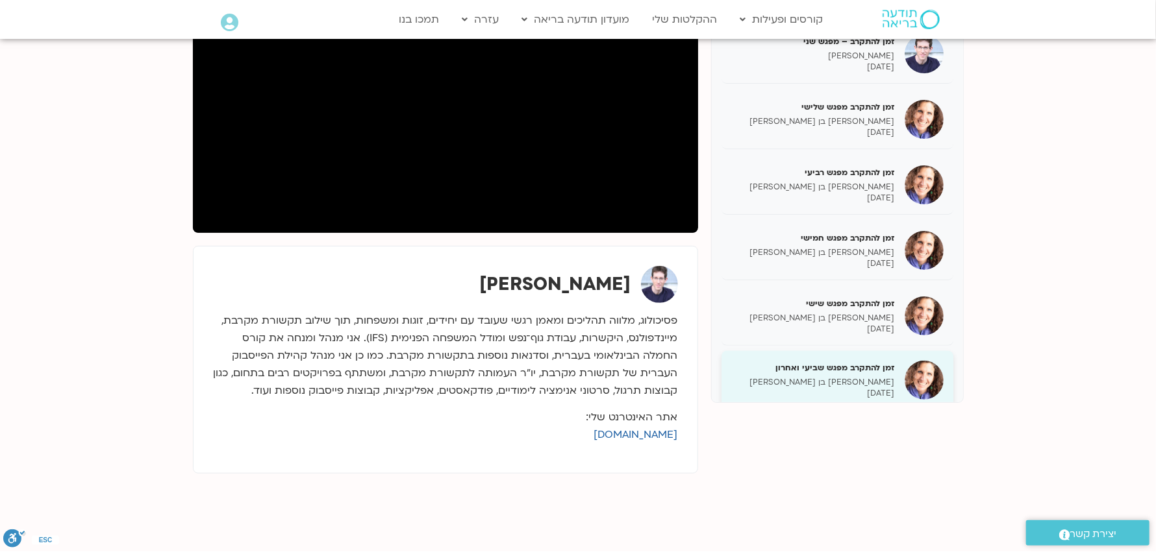
click at [860, 366] on h5 "זמן להתקרב מפגש שביעי ואחרון" at bounding box center [813, 368] width 164 height 12
